Goal: Information Seeking & Learning: Check status

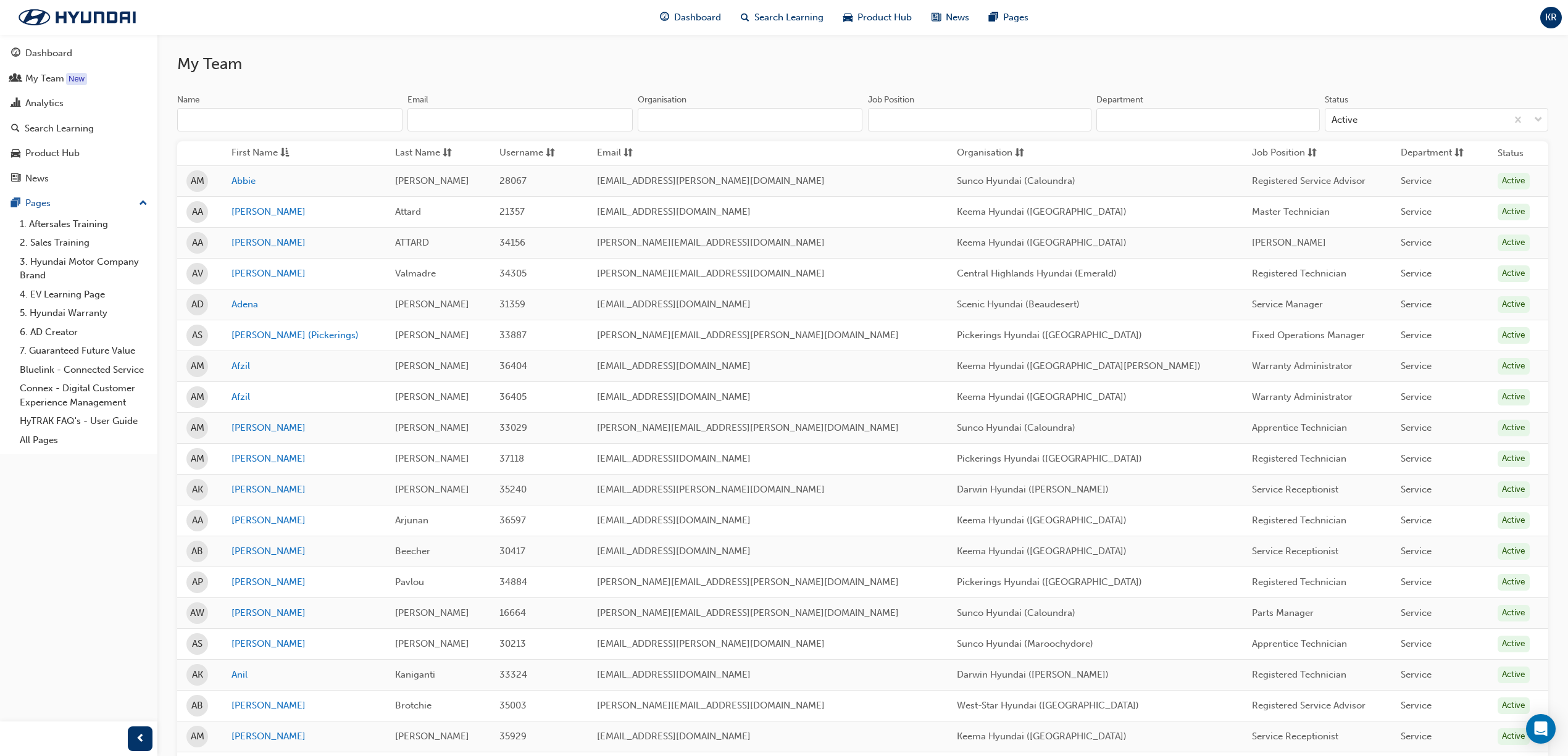
click at [267, 116] on input "Name" at bounding box center [290, 120] width 225 height 24
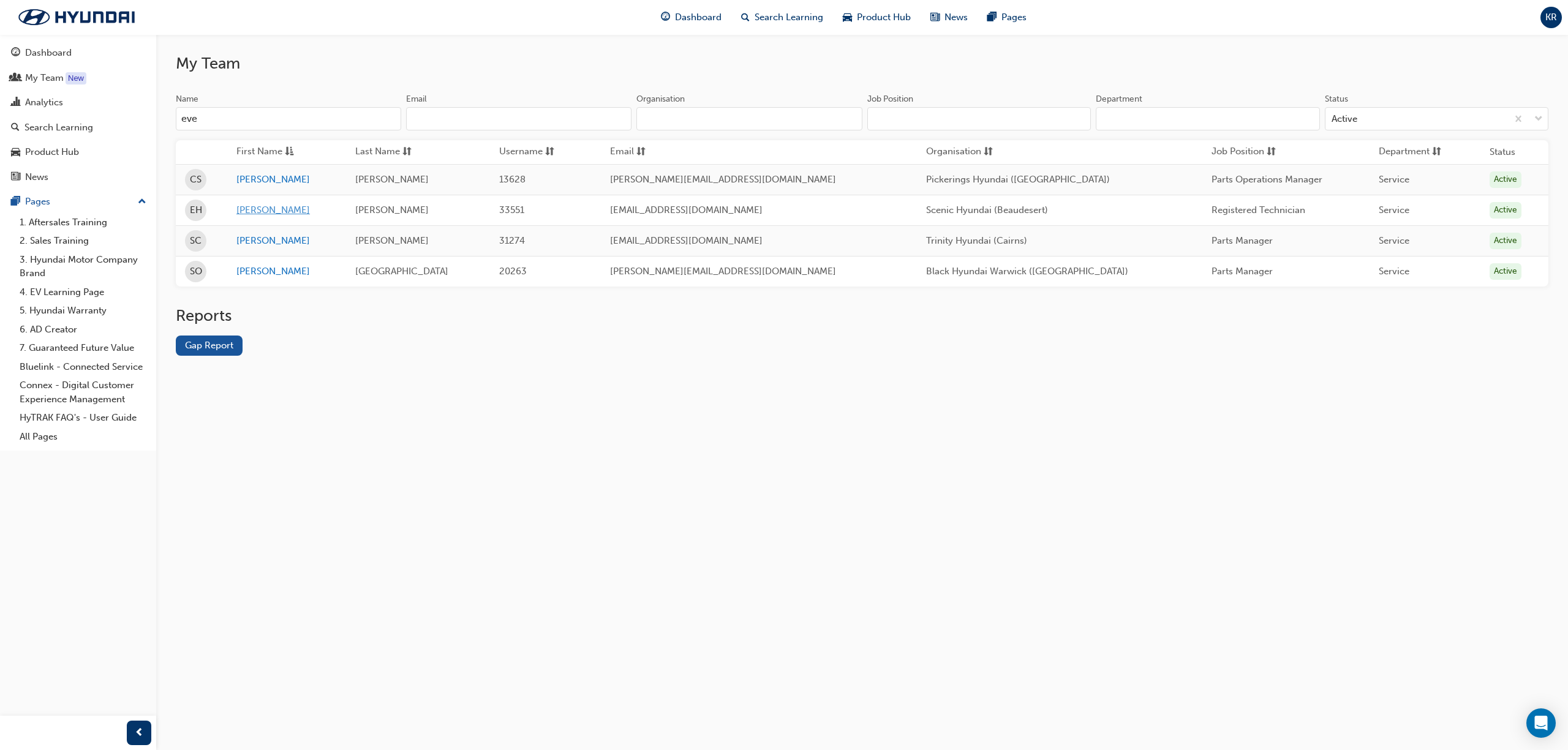
type input "eve"
click at [257, 209] on link "[PERSON_NAME]" at bounding box center [287, 210] width 101 height 14
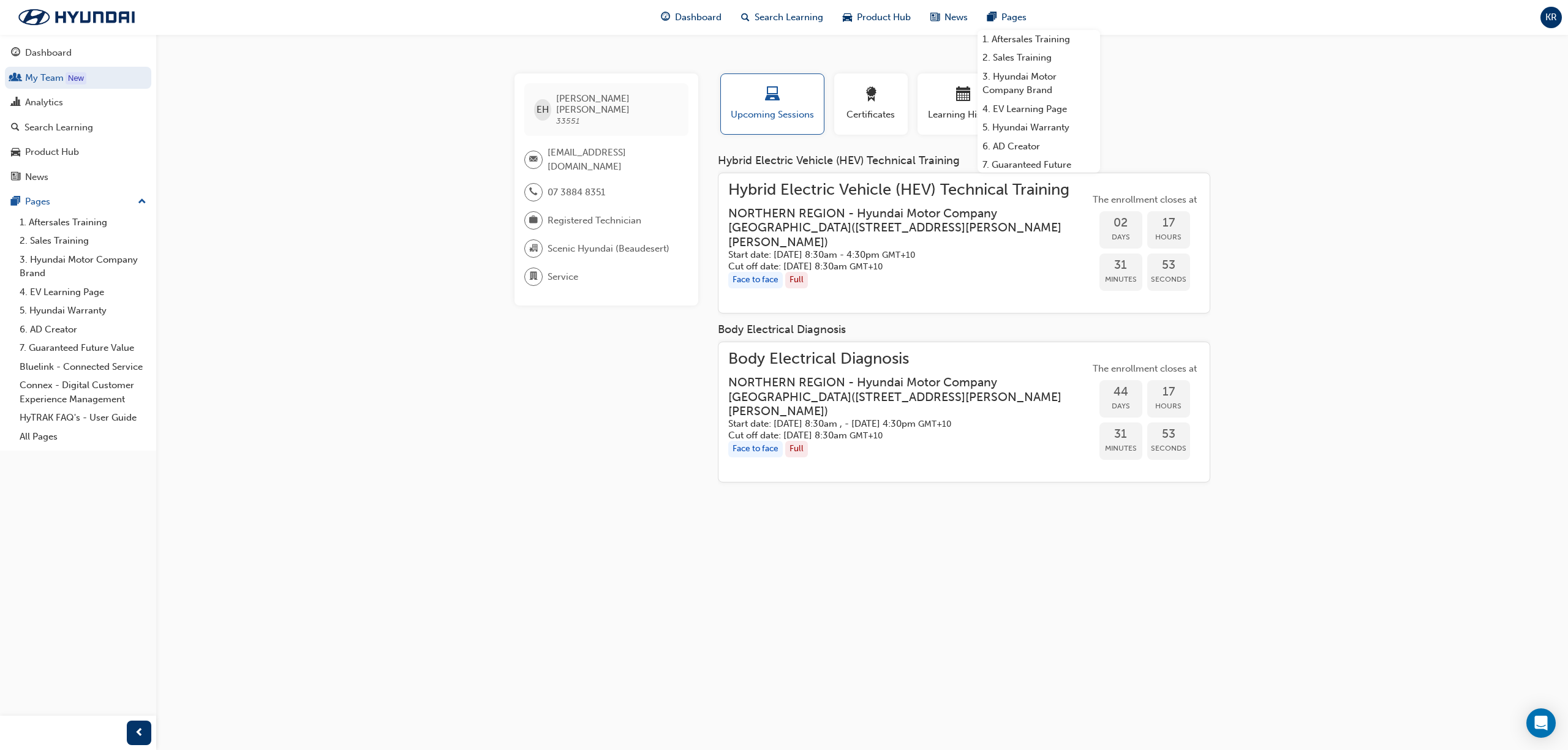
click at [1381, 414] on div "EH [PERSON_NAME] 33551 [EMAIL_ADDRESS][DOMAIN_NAME] 07 3884 8351 Registered Tec…" at bounding box center [784, 375] width 1568 height 750
click at [1411, 252] on div "EH [PERSON_NAME] 33551 [EMAIL_ADDRESS][DOMAIN_NAME] 07 3884 8351 Registered Tec…" at bounding box center [784, 375] width 1568 height 750
click at [802, 96] on div "button" at bounding box center [772, 96] width 84 height 19
click at [734, 535] on div "EH [PERSON_NAME] 33551 [EMAIL_ADDRESS][DOMAIN_NAME] 07 3884 8351 Registered Tec…" at bounding box center [784, 375] width 1568 height 750
click at [59, 84] on link "My Team New" at bounding box center [77, 77] width 146 height 23
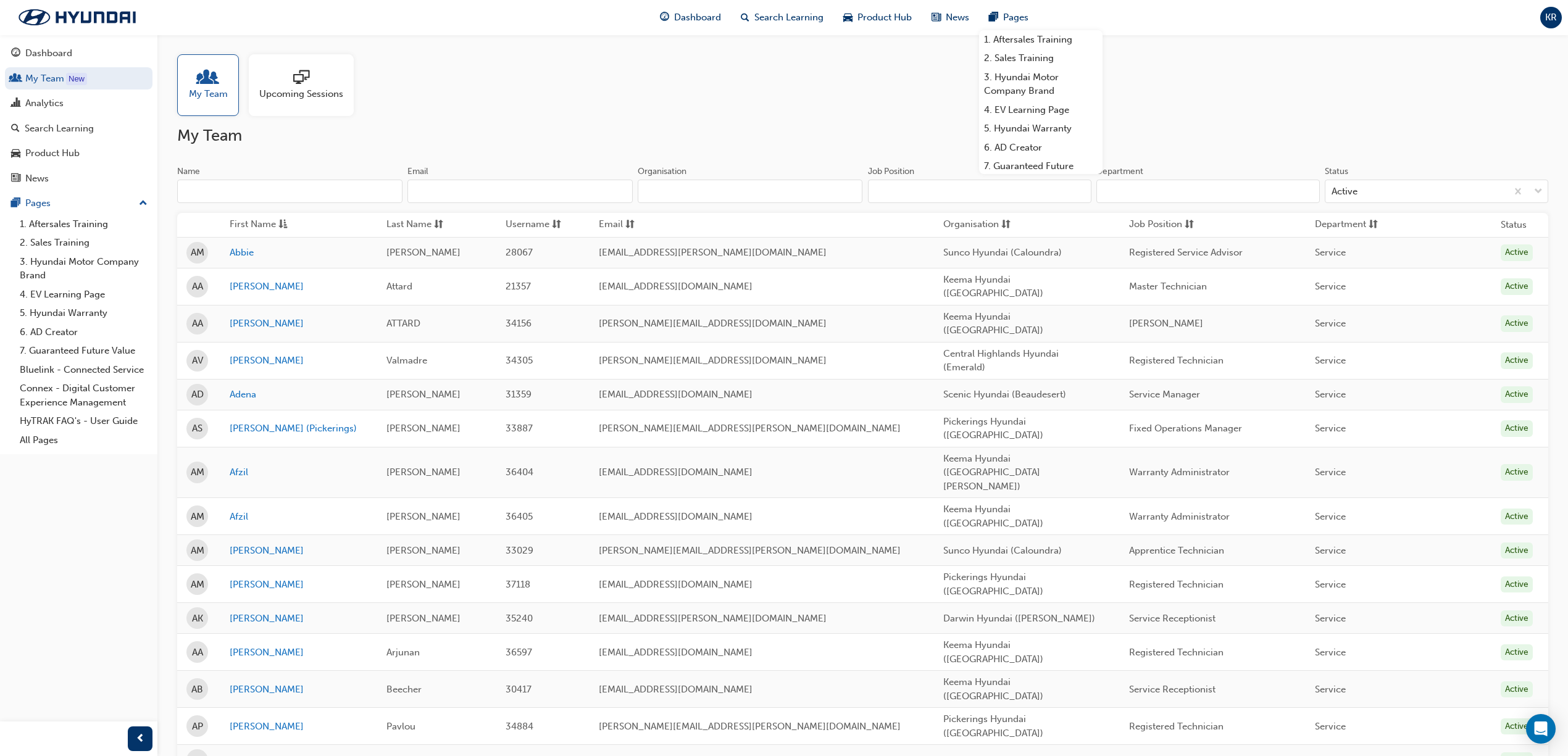
click at [253, 193] on input "Name" at bounding box center [290, 191] width 225 height 24
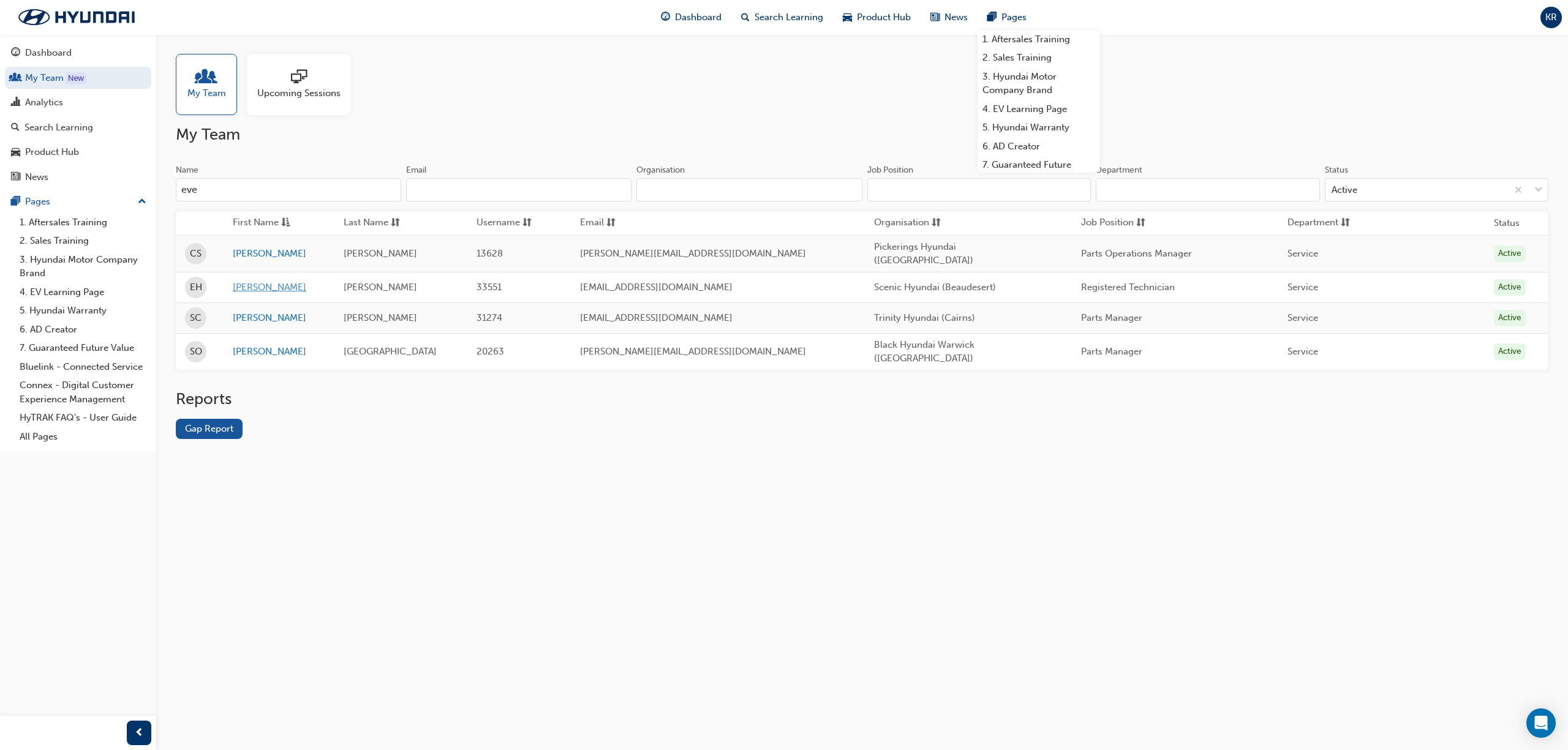
type input "eve"
click at [256, 285] on link "[PERSON_NAME]" at bounding box center [279, 288] width 92 height 14
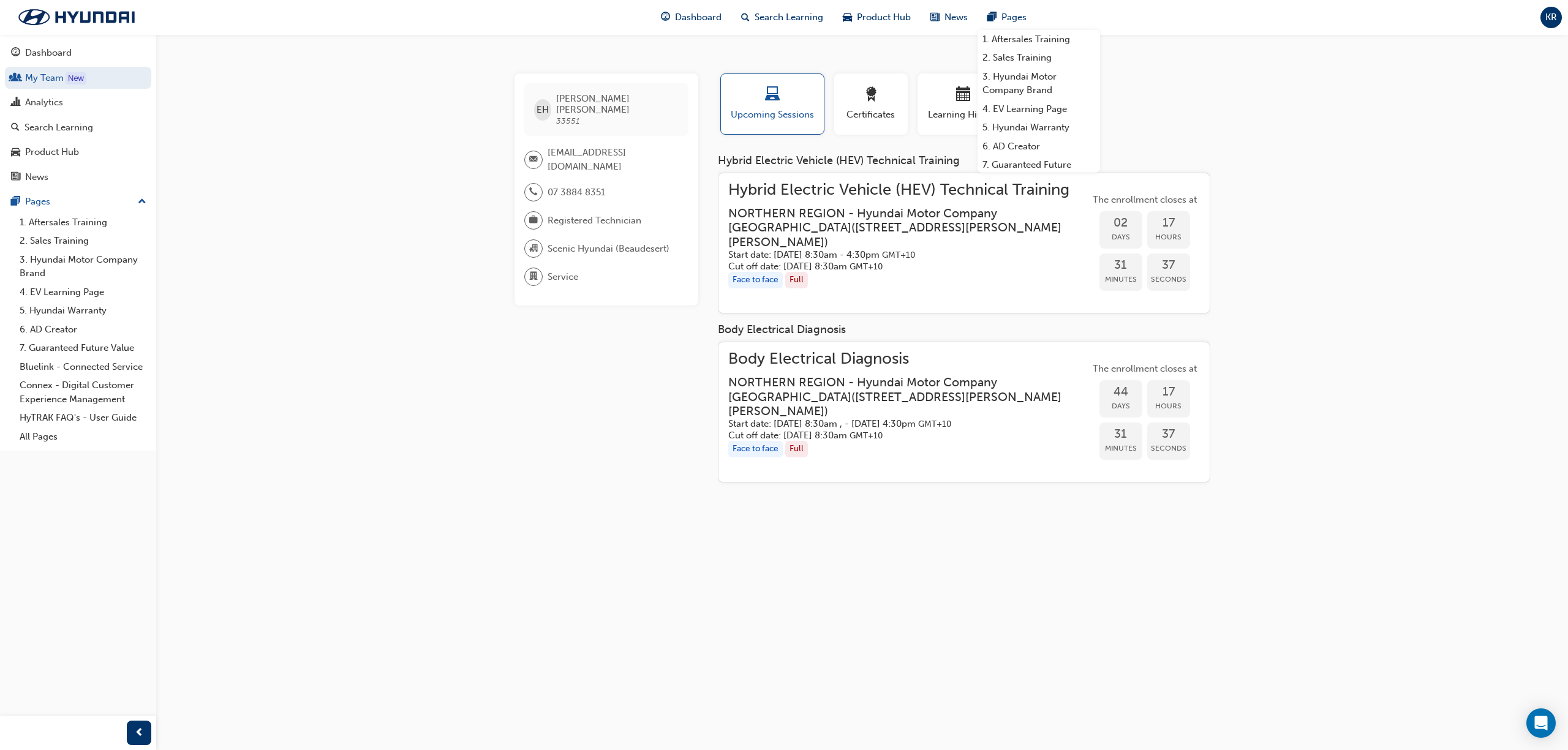
click at [1334, 169] on div "EH [PERSON_NAME] 33551 [EMAIL_ADDRESS][DOMAIN_NAME] 07 3884 8351 Registered Tec…" at bounding box center [784, 375] width 1568 height 750
click at [1298, 412] on div "EH [PERSON_NAME] 33551 [EMAIL_ADDRESS][DOMAIN_NAME] 07 3884 8351 Registered Tec…" at bounding box center [784, 375] width 1568 height 750
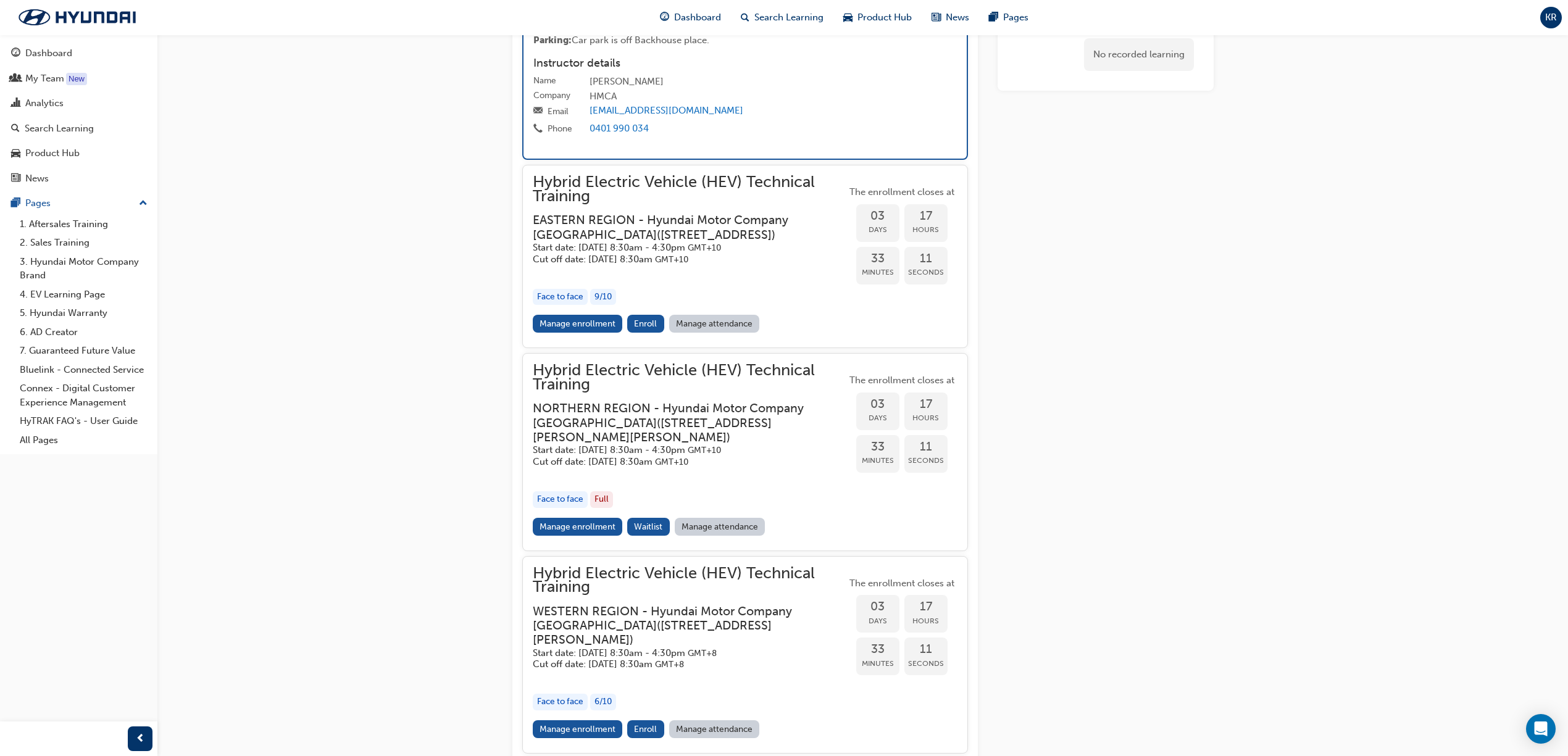
scroll to position [2340, 0]
click at [705, 480] on div "button" at bounding box center [689, 474] width 313 height 14
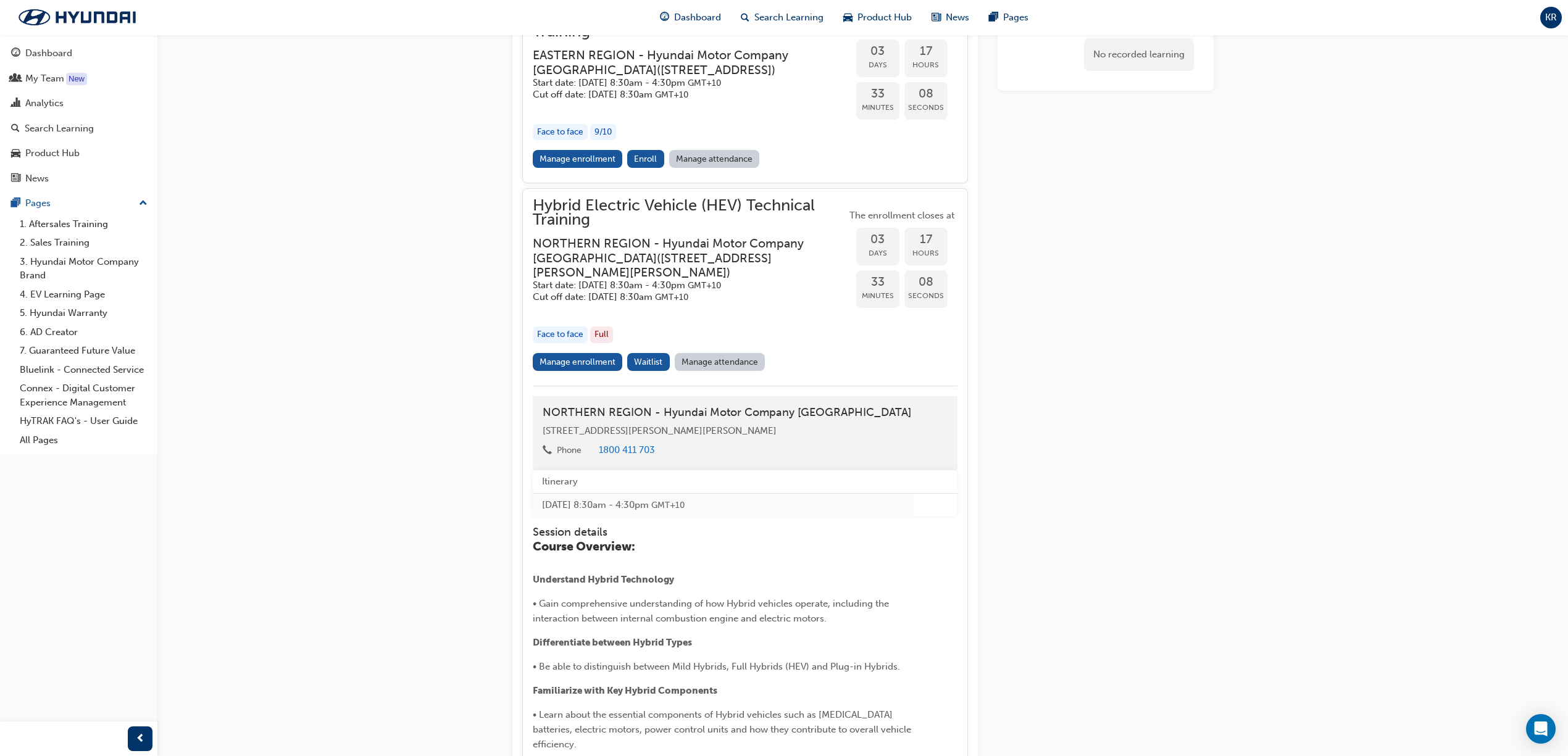
scroll to position [2504, 0]
click at [581, 370] on link "Manage enrollment" at bounding box center [577, 361] width 90 height 18
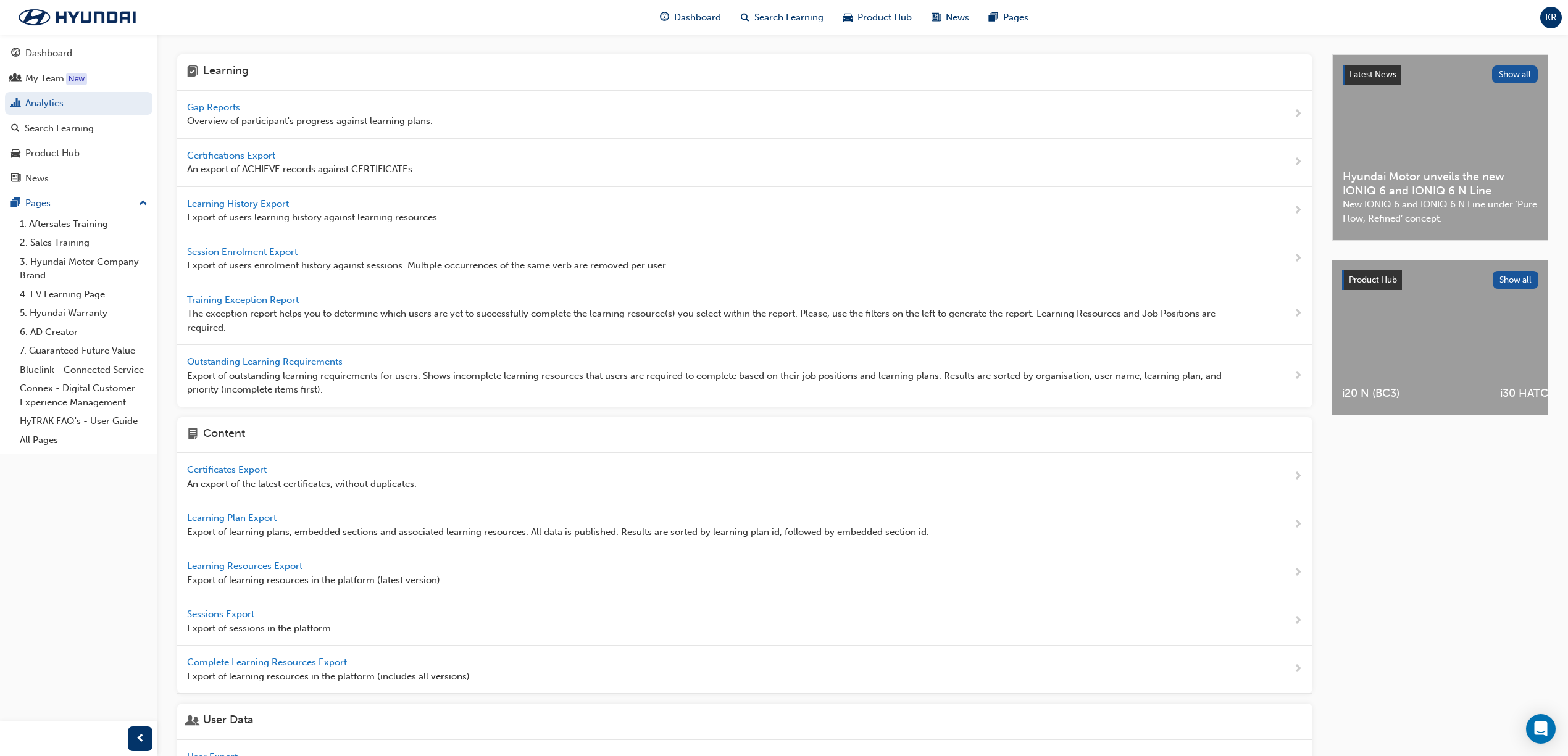
click at [215, 116] on span "Overview of participant's progress against learning plans." at bounding box center [310, 121] width 246 height 14
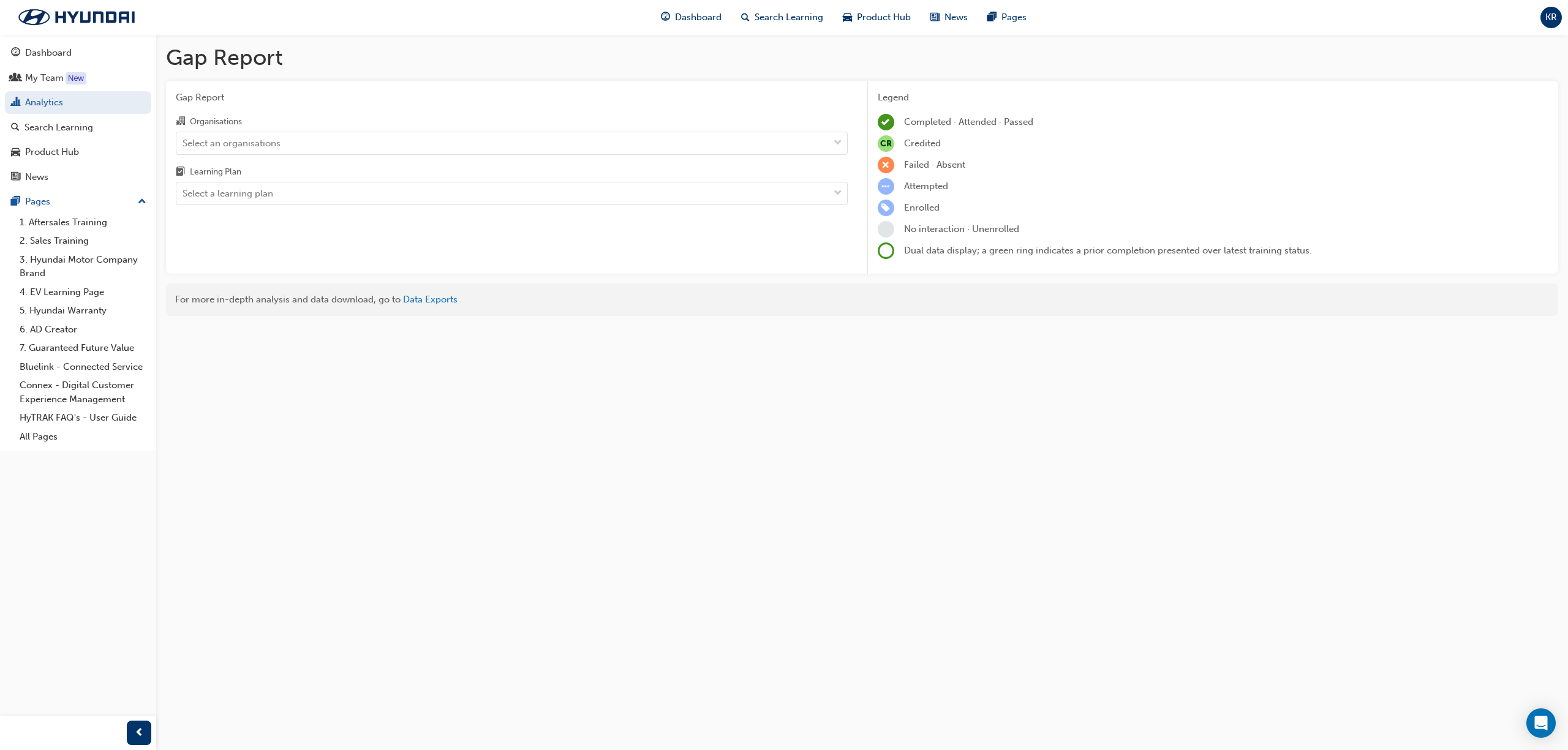
click at [245, 143] on div "Select an organisations" at bounding box center [231, 143] width 98 height 14
click at [184, 143] on input "Organisations Select an organisations" at bounding box center [184, 142] width 2 height 10
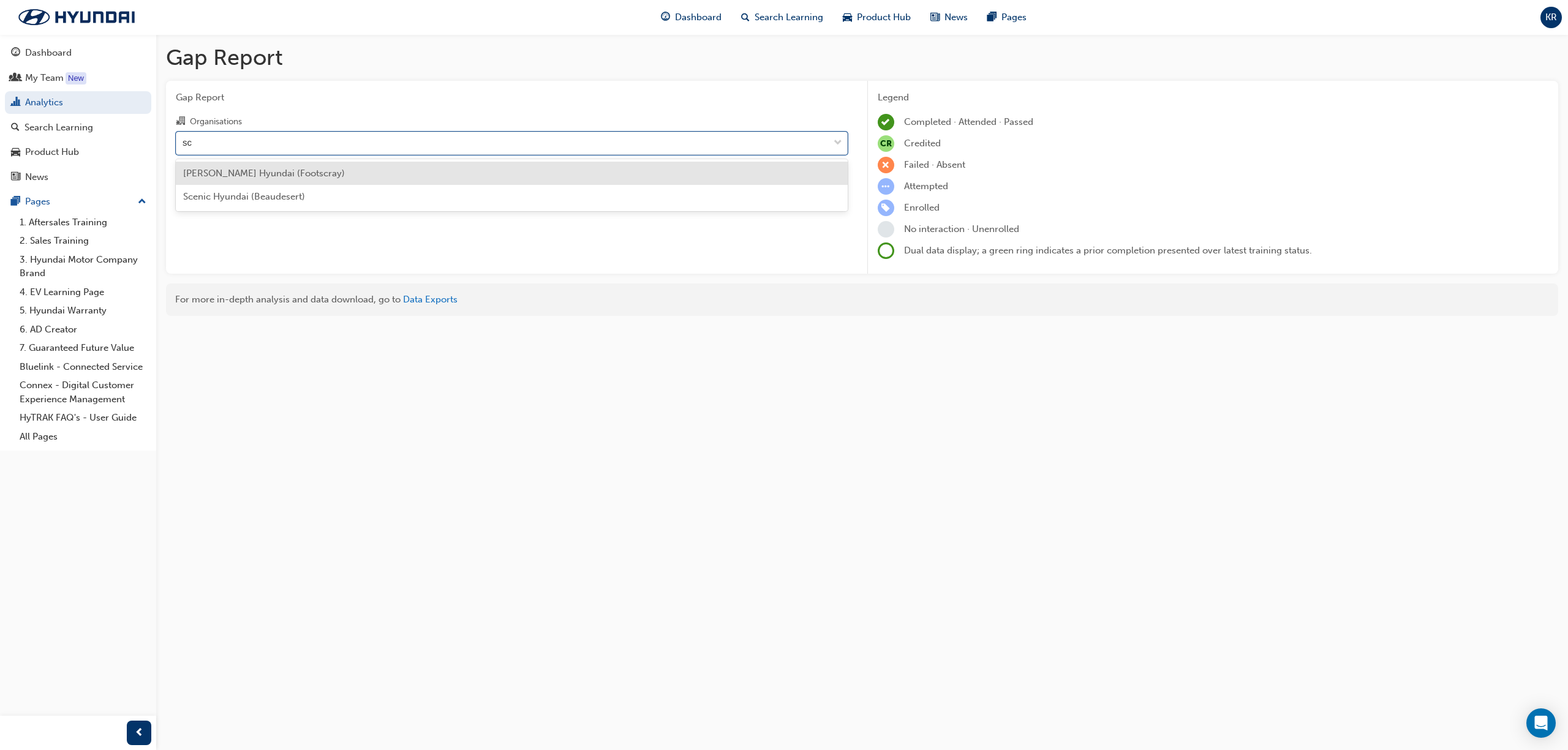
type input "sce"
click at [241, 177] on span "Scenic Hyundai (Beaudesert)" at bounding box center [244, 173] width 122 height 11
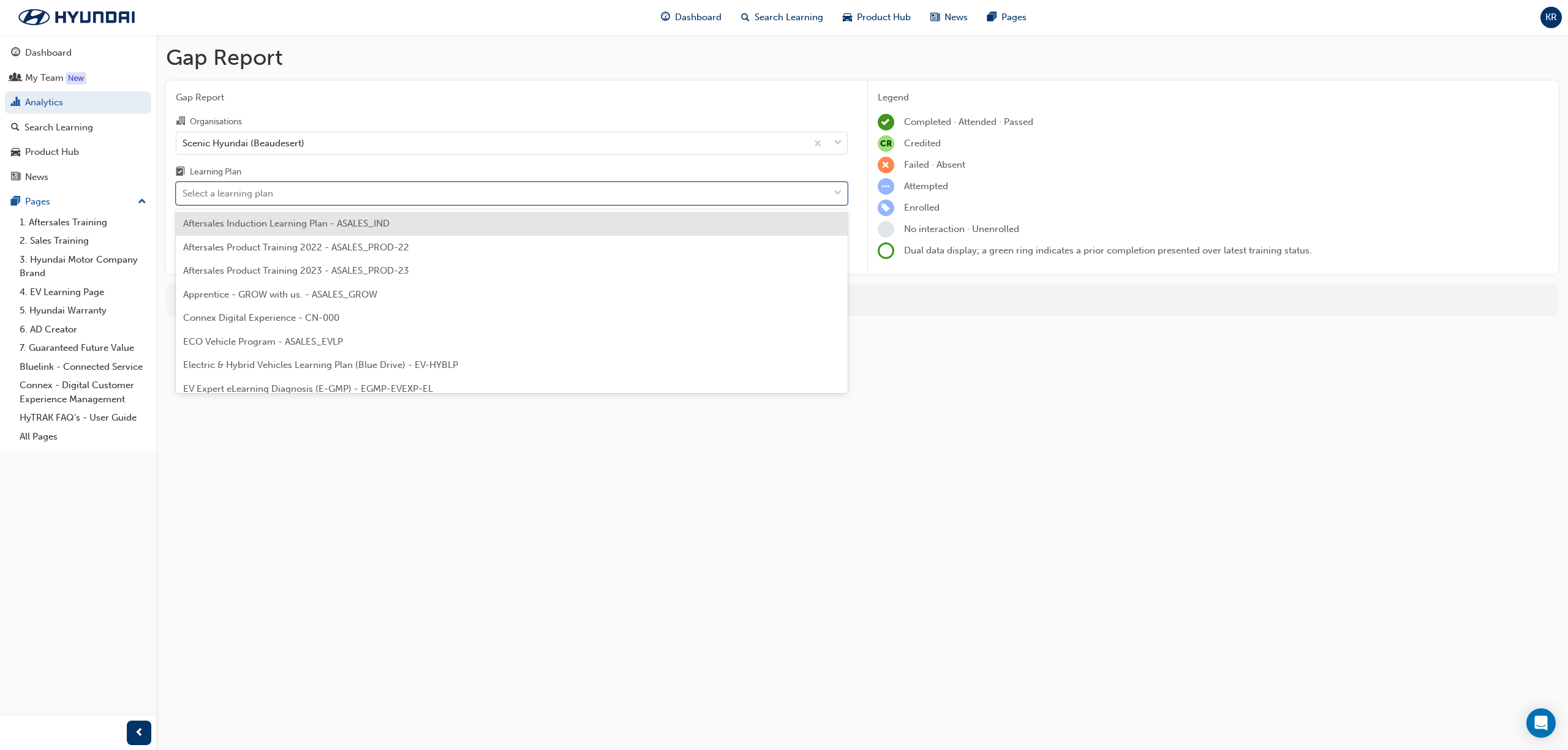
click at [224, 192] on div "Select a learning plan" at bounding box center [228, 194] width 91 height 14
click at [184, 192] on input "Learning Plan option Aftersales Induction Learning Plan - ASALES_IND focused, 1…" at bounding box center [184, 193] width 2 height 10
type input "eco"
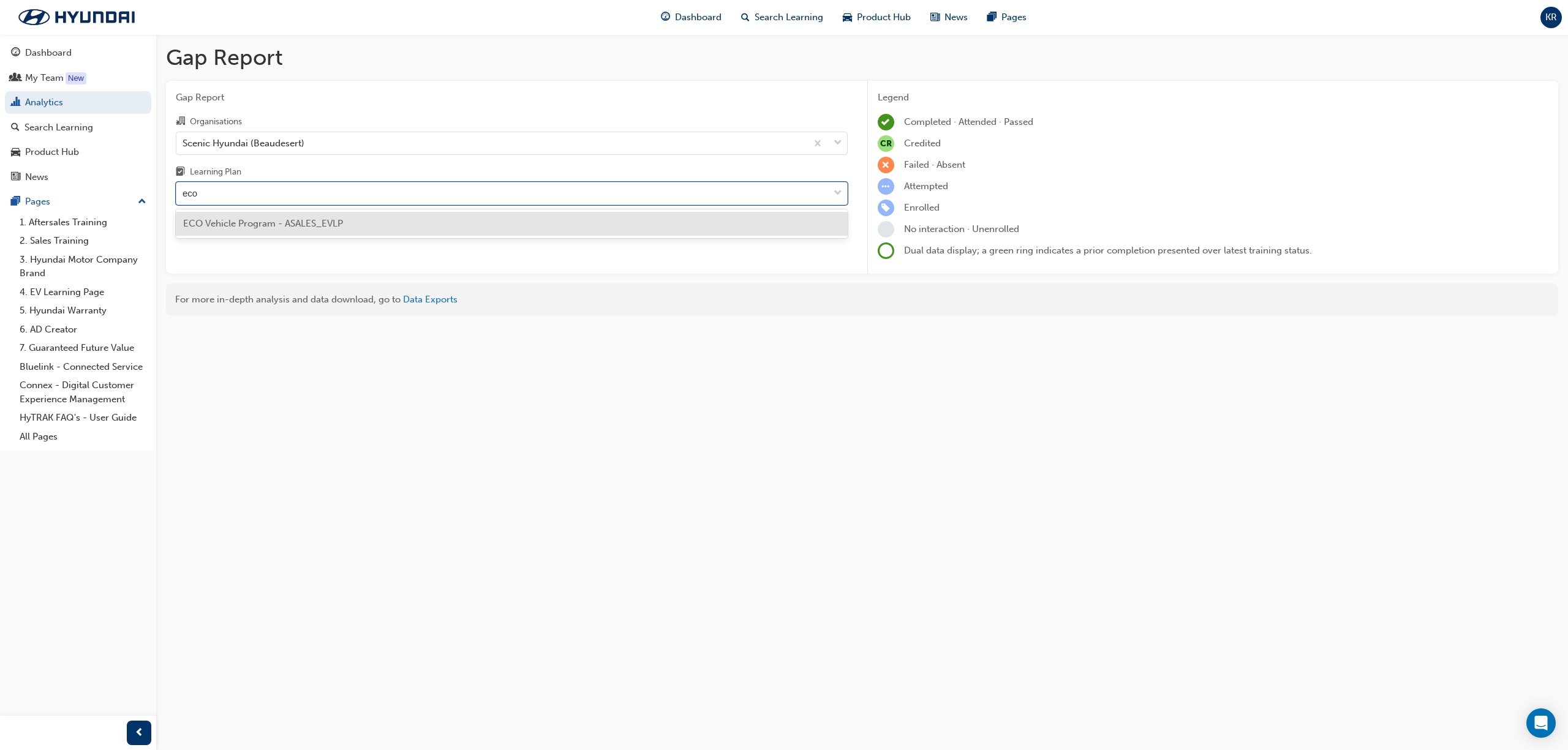
click at [206, 226] on span "ECO Vehicle Program - ASALES_EVLP" at bounding box center [263, 223] width 160 height 11
